Goal: Register for event/course

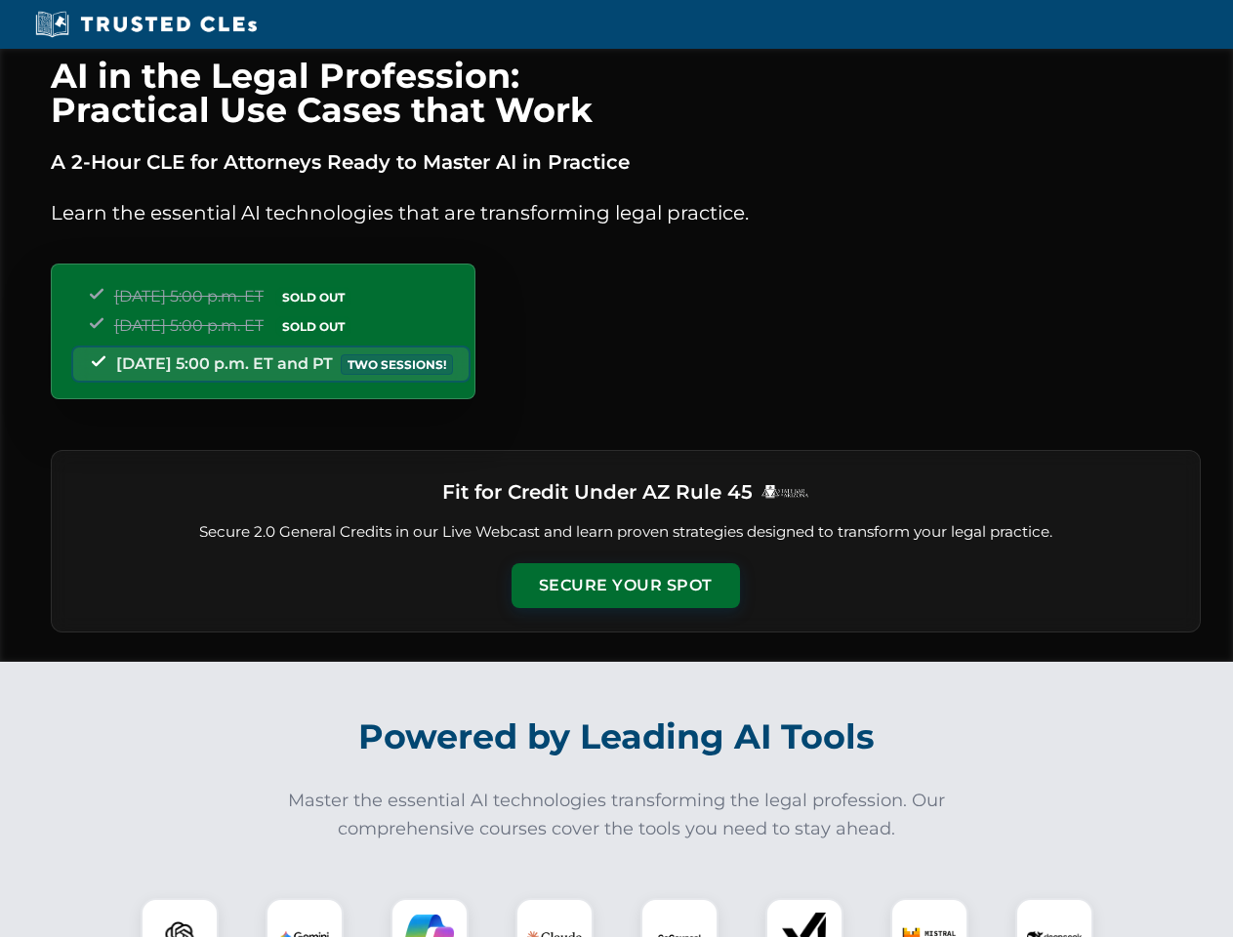
click at [625, 586] on button "Secure Your Spot" at bounding box center [626, 585] width 228 height 45
click at [180, 918] on img at bounding box center [179, 937] width 57 height 57
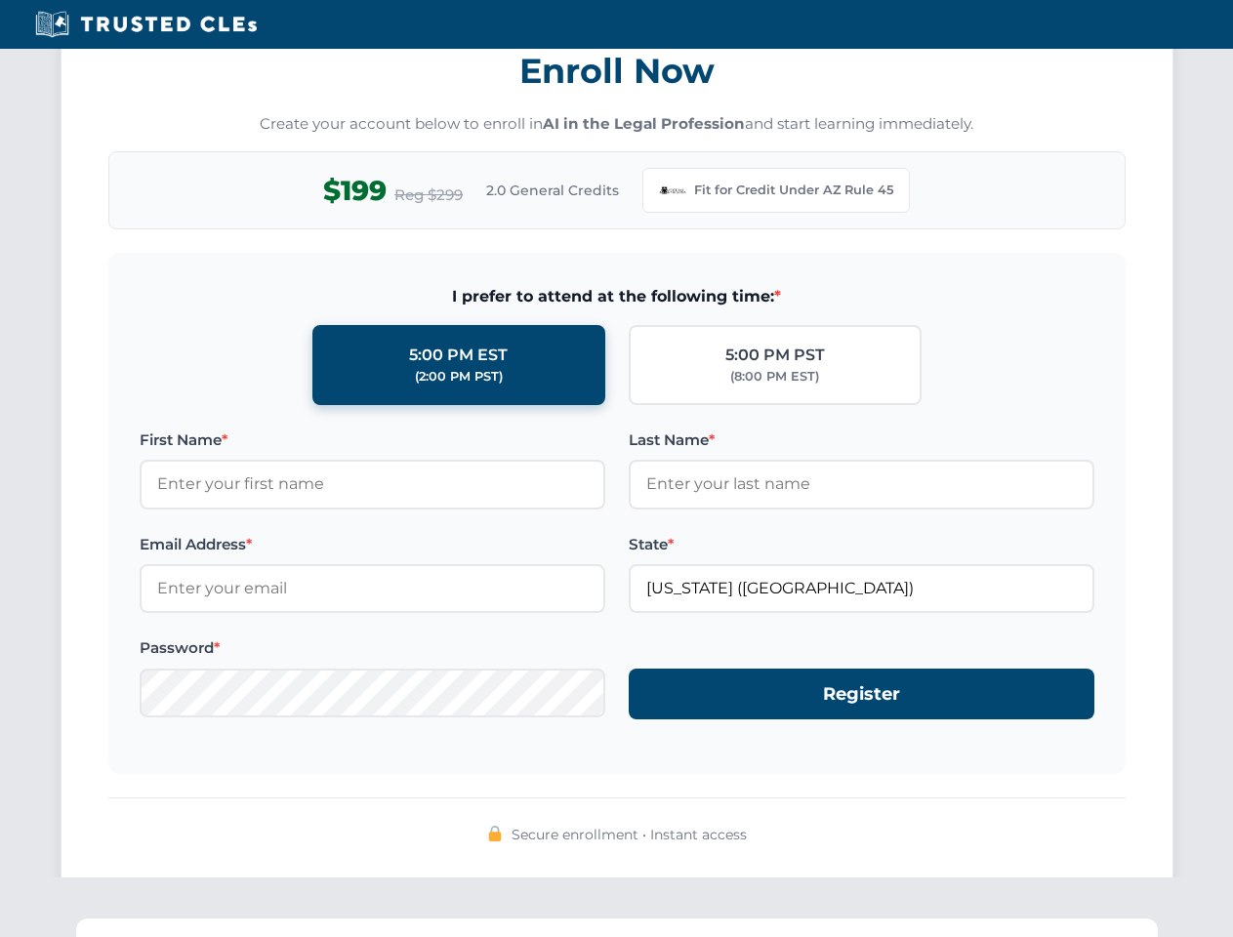
scroll to position [1903, 0]
